Goal: Task Accomplishment & Management: Manage account settings

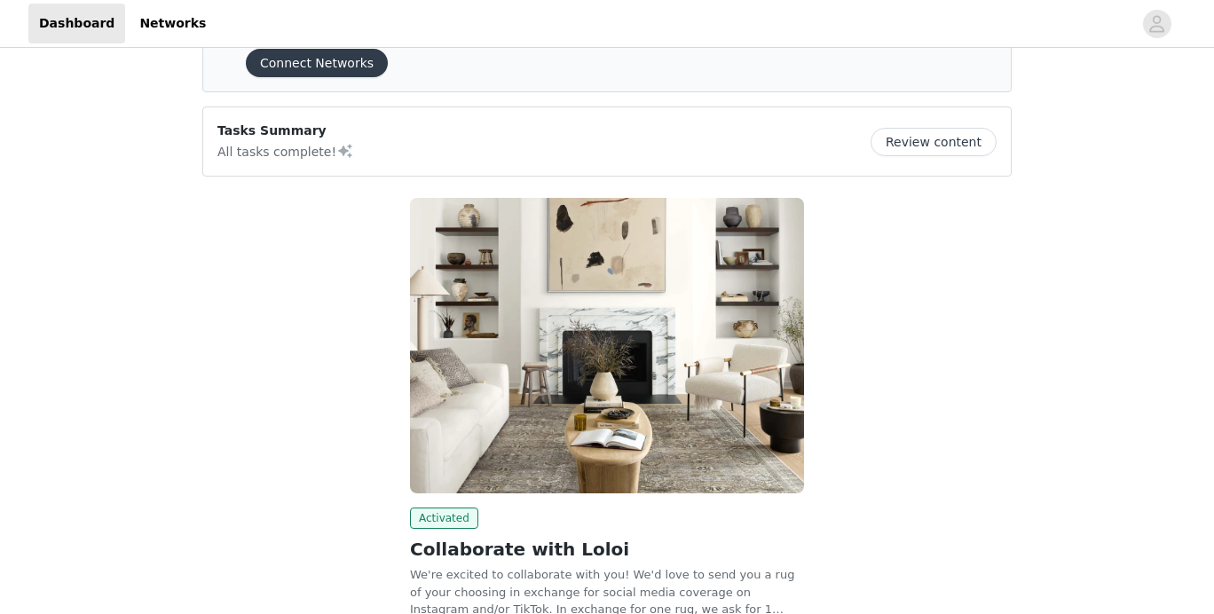
scroll to position [72, 0]
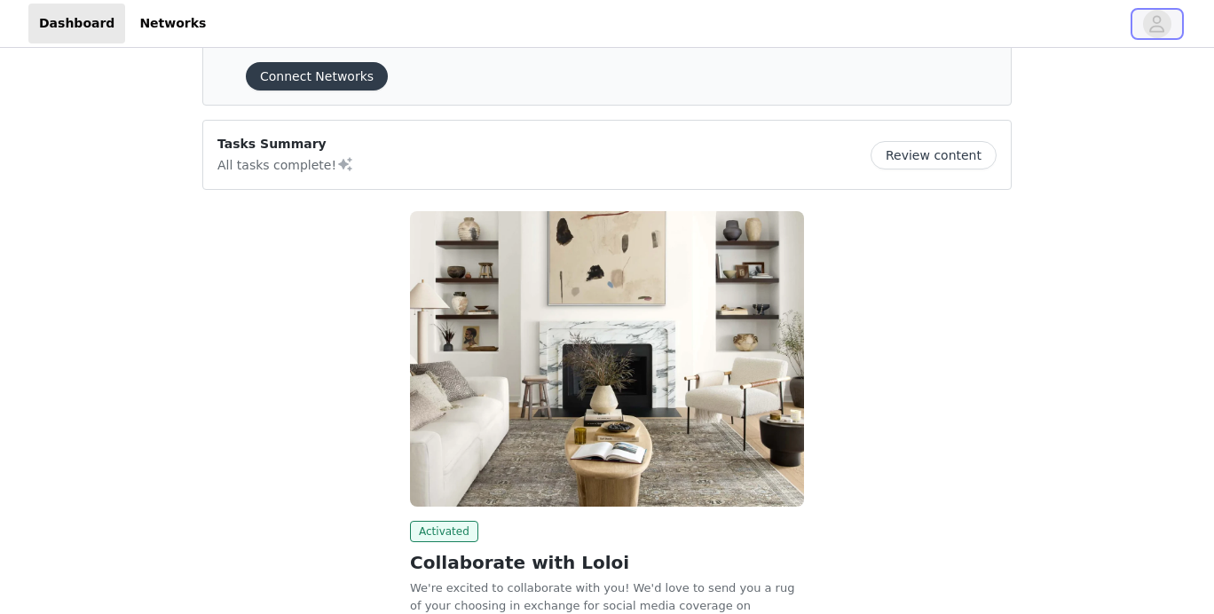
click at [1157, 28] on icon "avatar" at bounding box center [1157, 24] width 17 height 28
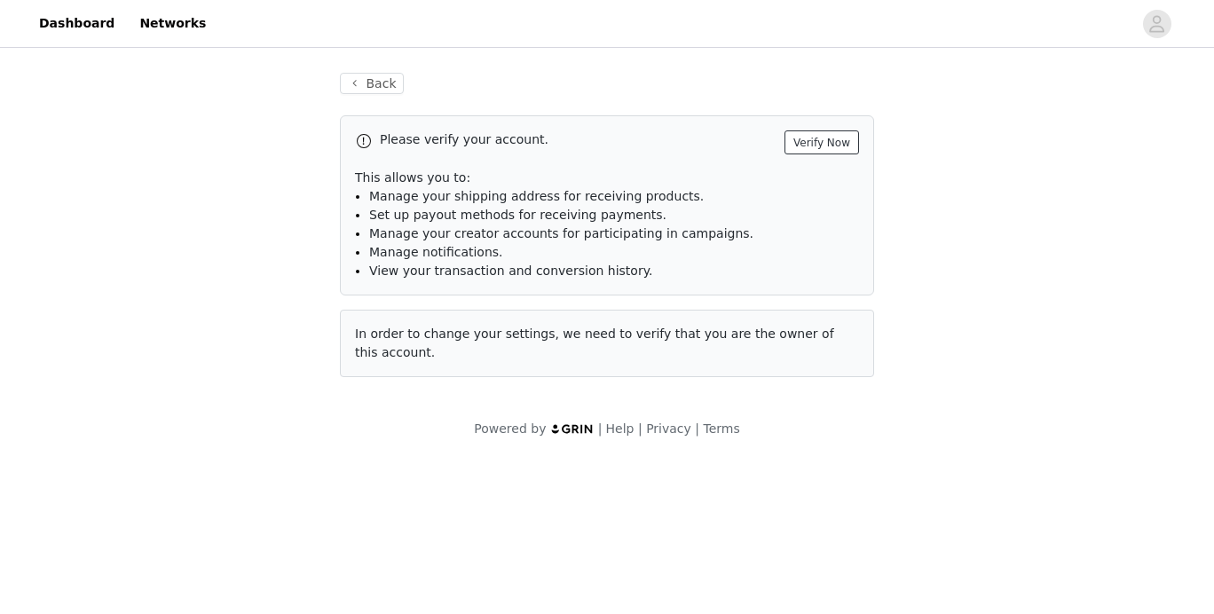
click at [839, 144] on button "Verify Now" at bounding box center [822, 142] width 75 height 24
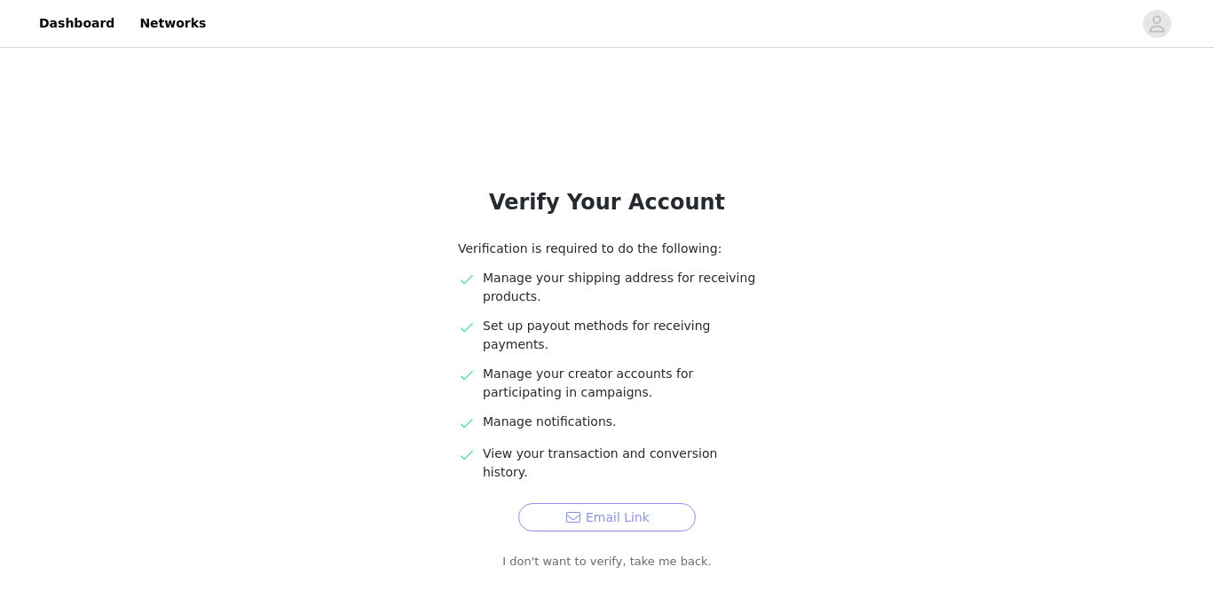
click at [552, 503] on button "Email Link" at bounding box center [607, 517] width 178 height 28
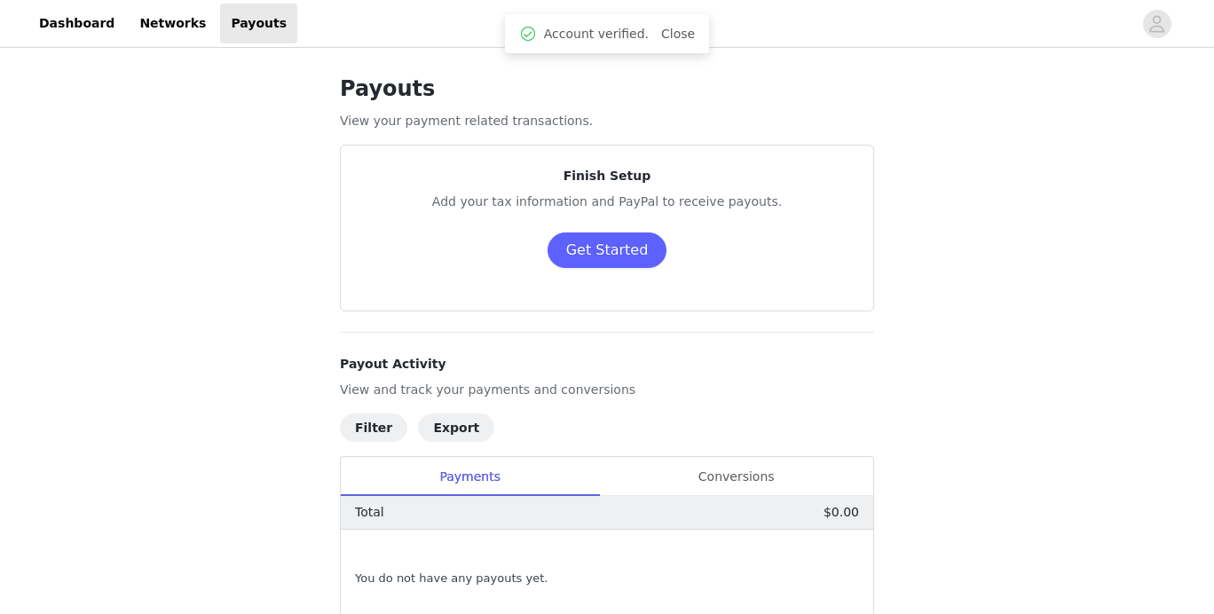
scroll to position [131, 0]
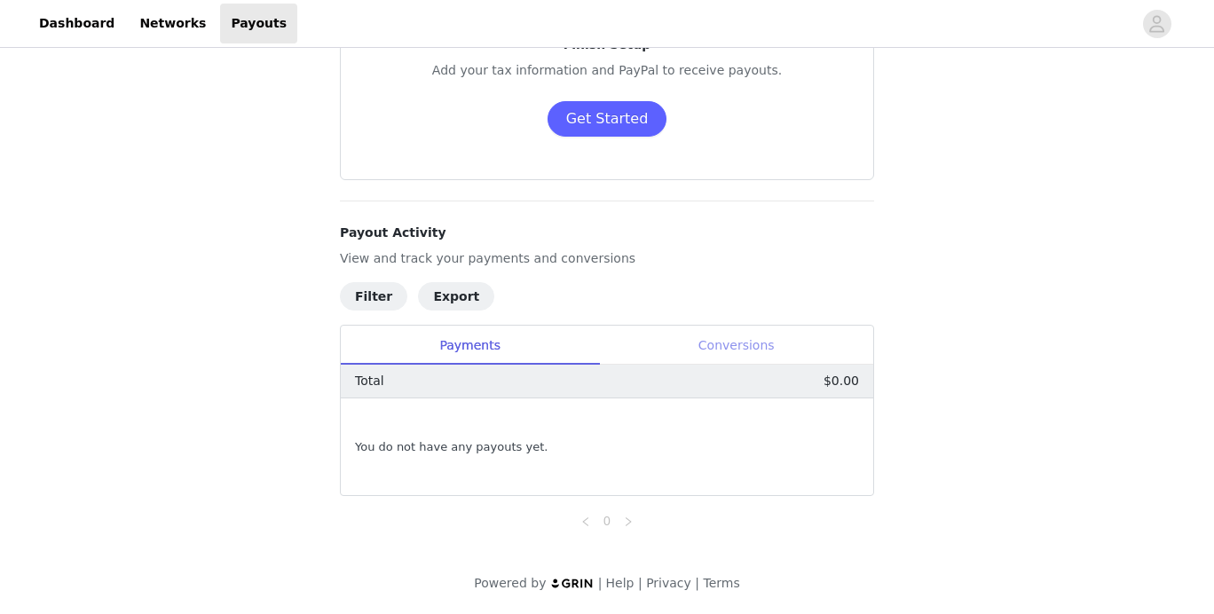
click at [721, 329] on div "Conversions" at bounding box center [736, 346] width 274 height 40
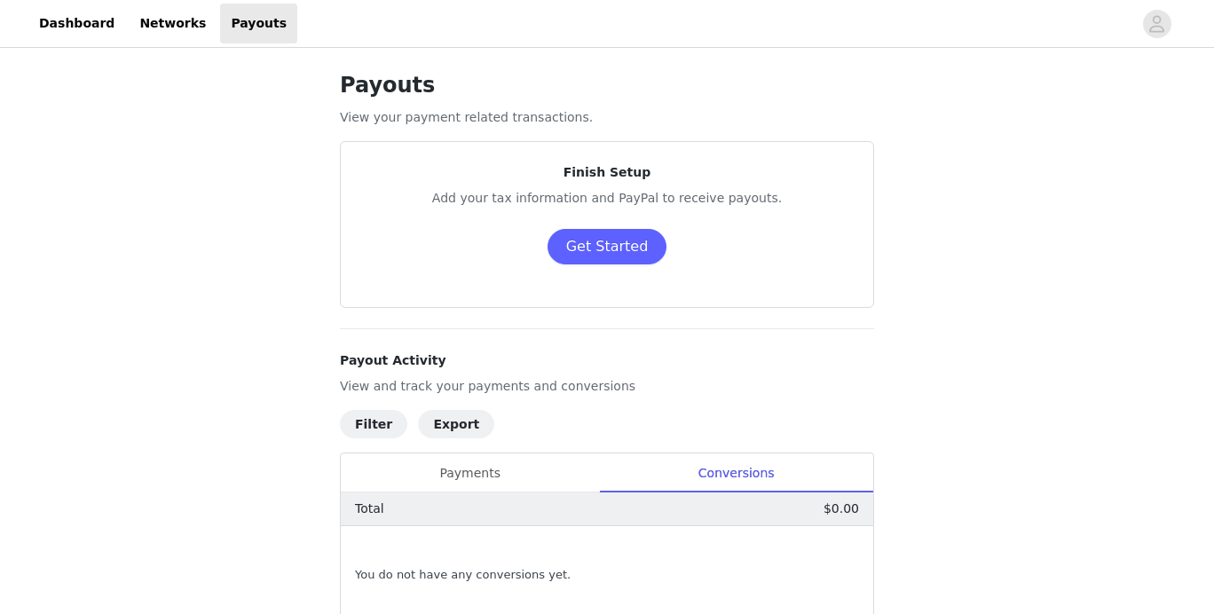
scroll to position [0, 0]
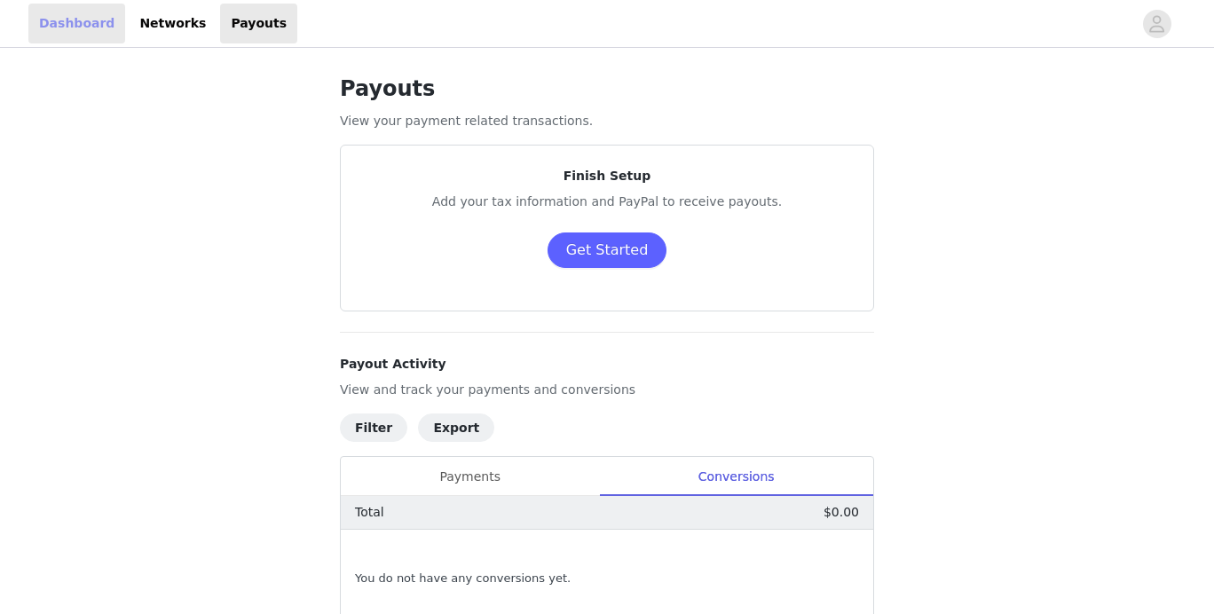
click at [63, 28] on link "Dashboard" at bounding box center [76, 24] width 97 height 40
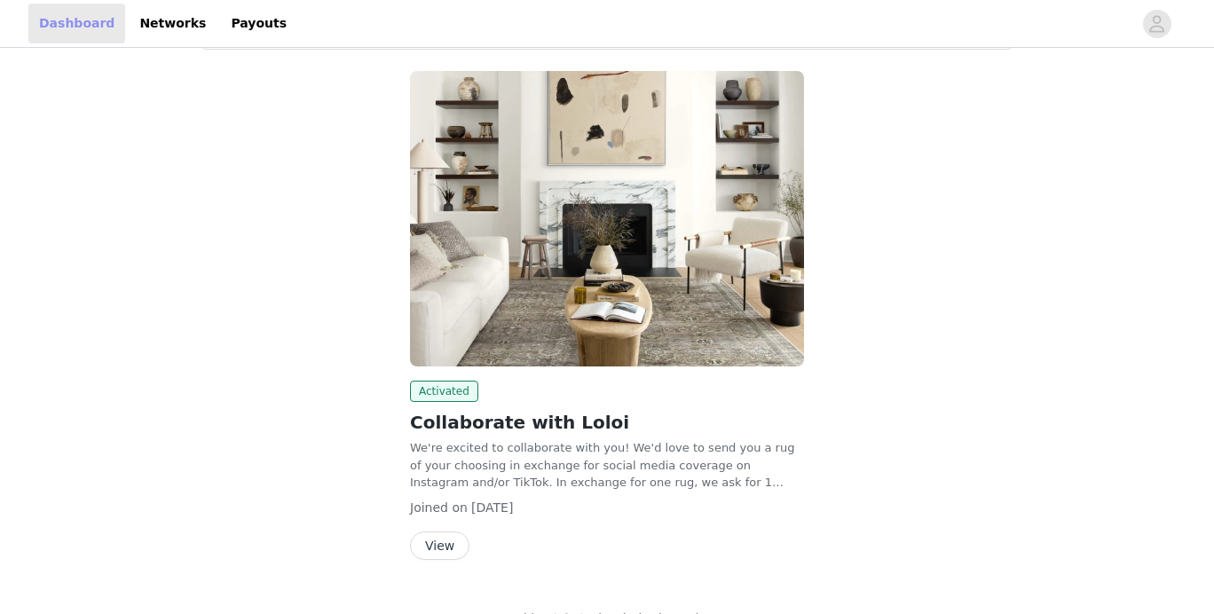
scroll to position [247, 0]
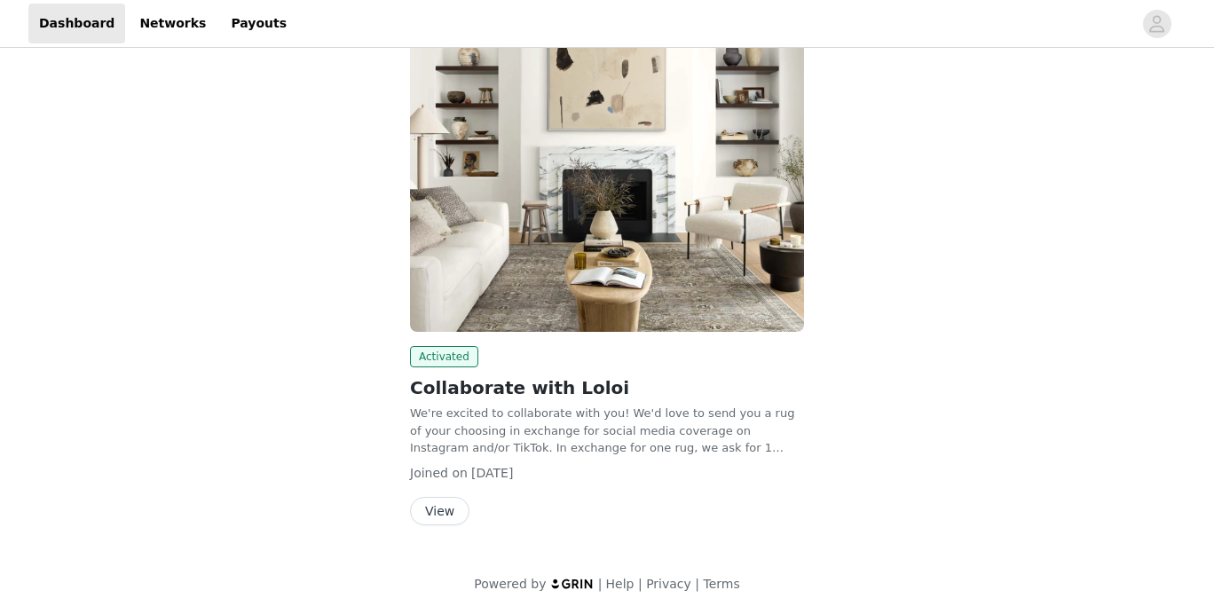
click at [434, 516] on button "View" at bounding box center [439, 511] width 59 height 28
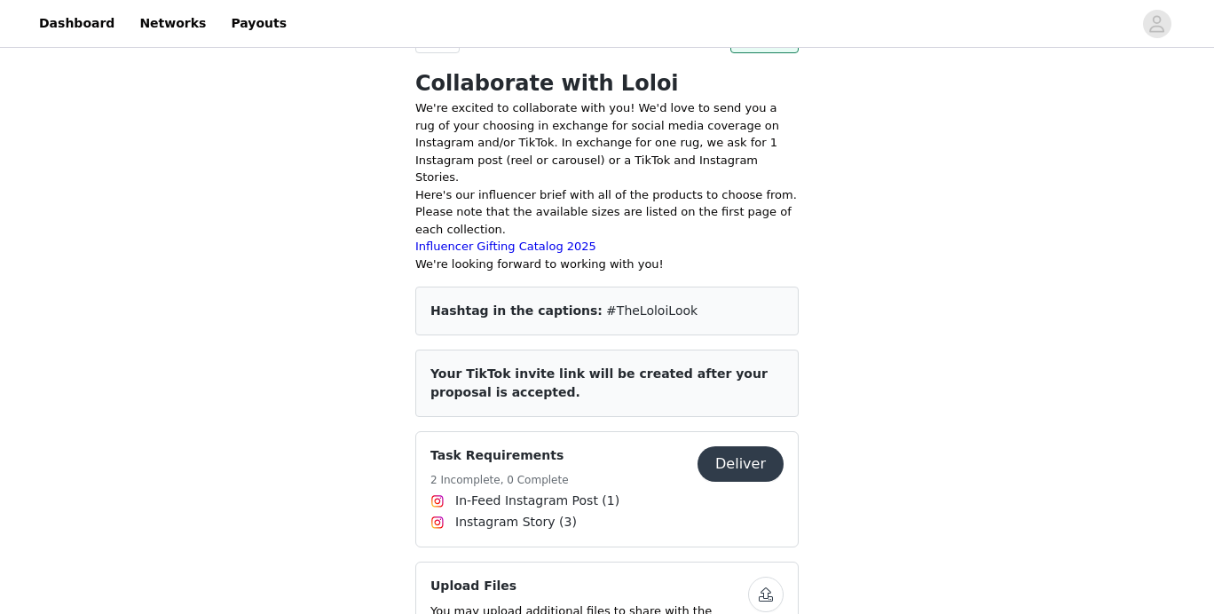
scroll to position [621, 0]
